Goal: Navigation & Orientation: Find specific page/section

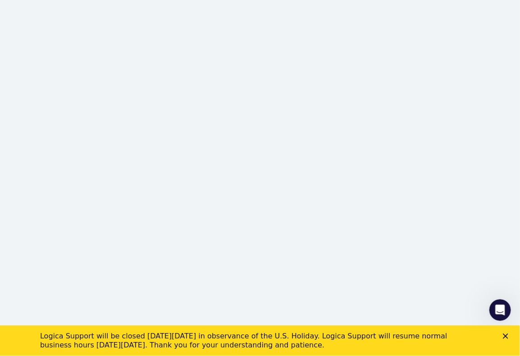
click at [506, 331] on div "Logica Support will be closed [DATE][DATE] in observance of the U.S. Holiday. L…" at bounding box center [260, 340] width 520 height 23
click at [506, 337] on icon "Close" at bounding box center [505, 335] width 5 height 5
